Goal: Complete application form

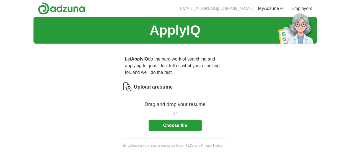
click at [185, 119] on button "Choose file" at bounding box center [175, 125] width 53 height 12
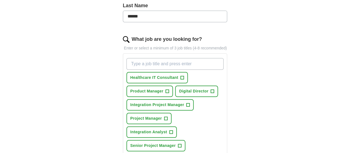
scroll to position [166, 0]
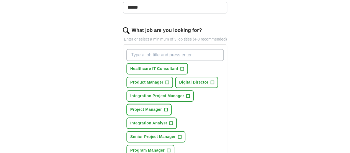
click at [164, 107] on span "+" at bounding box center [165, 109] width 3 height 4
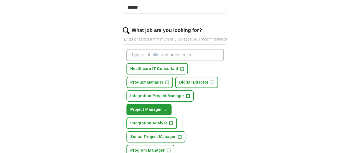
click at [173, 121] on span "+" at bounding box center [171, 123] width 3 height 4
click at [190, 94] on span "+" at bounding box center [188, 96] width 3 height 4
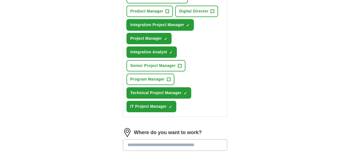
scroll to position [249, 0]
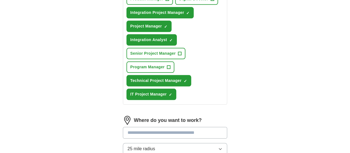
click at [228, 143] on button "25 mile radius" at bounding box center [175, 149] width 105 height 12
click at [199, 127] on input "text" at bounding box center [175, 133] width 105 height 12
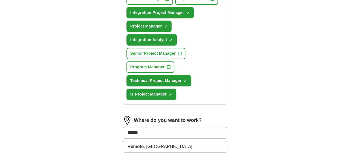
click at [246, 69] on div "Let ApplyIQ do the hard work of searching and applying for jobs. Just tell us w…" at bounding box center [175, 7] width 142 height 416
drag, startPoint x: 140, startPoint y: 73, endPoint x: 106, endPoint y: 73, distance: 34.1
click at [106, 73] on div "Let ApplyIQ do the hard work of searching and applying for jobs. Just tell us w…" at bounding box center [175, 10] width 142 height 422
type input "******"
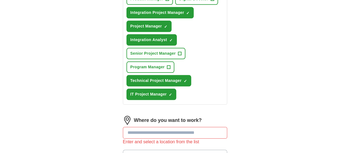
click at [223, 152] on icon "button" at bounding box center [220, 155] width 4 height 4
click at [187, 127] on input "text" at bounding box center [175, 133] width 105 height 12
click at [317, 55] on div "ApplyIQ Let ApplyIQ do the hard work of searching and applying for jobs. Just t…" at bounding box center [176, 22] width 284 height 508
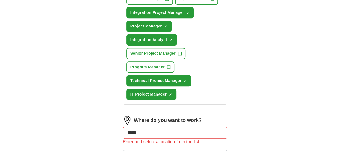
drag, startPoint x: 147, startPoint y: 70, endPoint x: 76, endPoint y: 70, distance: 70.6
click at [76, 70] on div "ApplyIQ Let ApplyIQ do the hard work of searching and applying for jobs. Just t…" at bounding box center [176, 22] width 284 height 508
type input "*****"
click at [282, 77] on div "ApplyIQ Let ApplyIQ do the hard work of searching and applying for jobs. Just t…" at bounding box center [176, 22] width 284 height 508
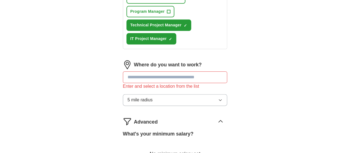
scroll to position [332, 0]
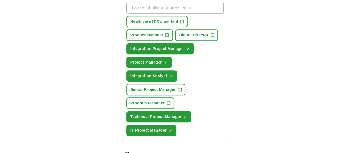
scroll to position [222, 0]
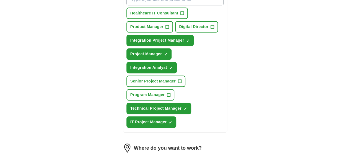
type input "******"
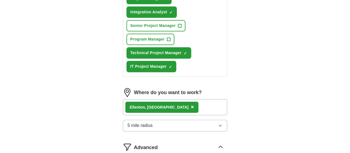
scroll to position [305, 0]
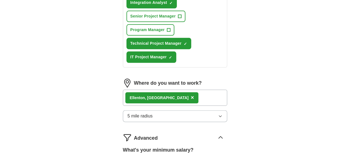
select select "**"
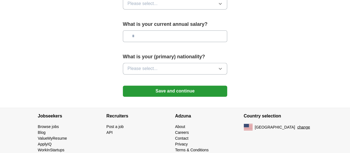
scroll to position [421, 0]
